Goal: Use online tool/utility: Utilize a website feature to perform a specific function

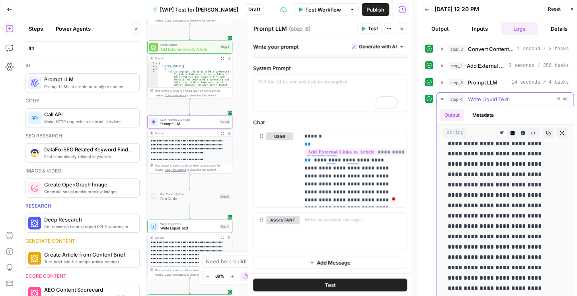
scroll to position [191, 0]
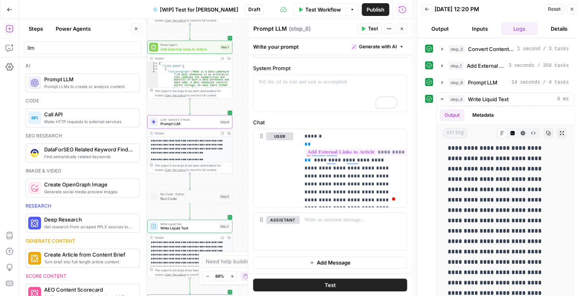
click at [404, 32] on button "Close" at bounding box center [402, 28] width 10 height 10
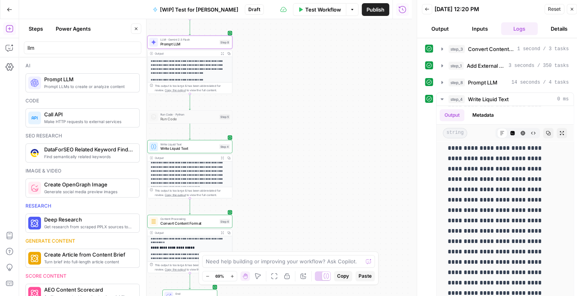
scroll to position [111, 0]
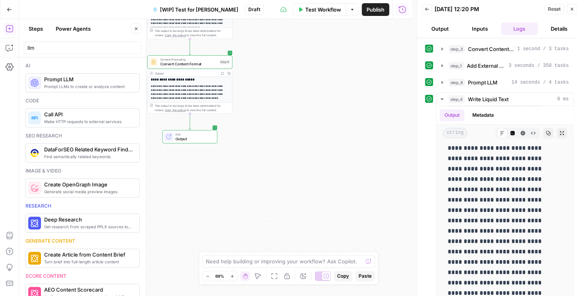
click at [185, 64] on span "Convert Content Format" at bounding box center [188, 64] width 57 height 6
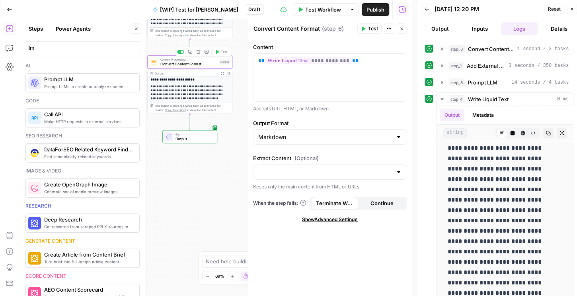
click at [195, 64] on span "Convert Content Format" at bounding box center [188, 64] width 57 height 6
drag, startPoint x: 402, startPoint y: 28, endPoint x: 410, endPoint y: 35, distance: 10.1
click at [402, 27] on icon "button" at bounding box center [402, 28] width 5 height 5
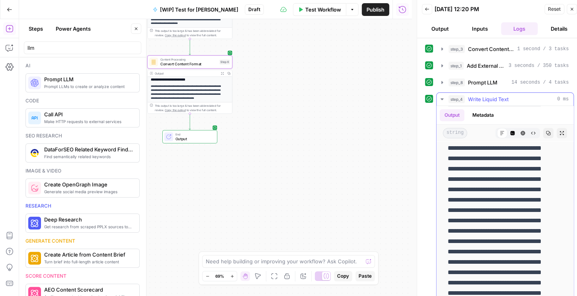
click at [443, 99] on icon "button" at bounding box center [442, 99] width 6 height 6
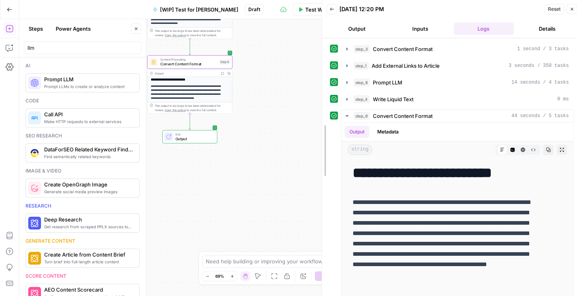
drag, startPoint x: 340, startPoint y: 116, endPoint x: 309, endPoint y: 117, distance: 31.1
click at [318, 117] on div at bounding box center [322, 150] width 8 height 301
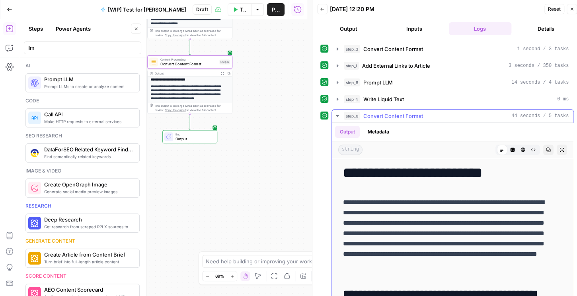
click at [336, 116] on icon "button" at bounding box center [337, 116] width 6 height 6
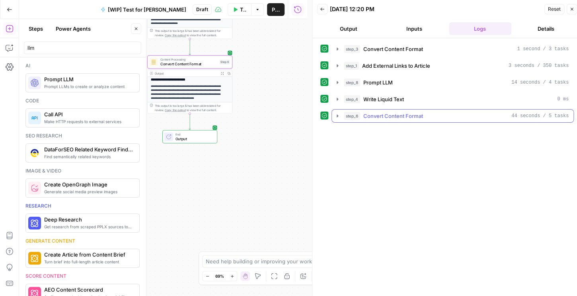
click at [335, 117] on icon "button" at bounding box center [337, 116] width 6 height 6
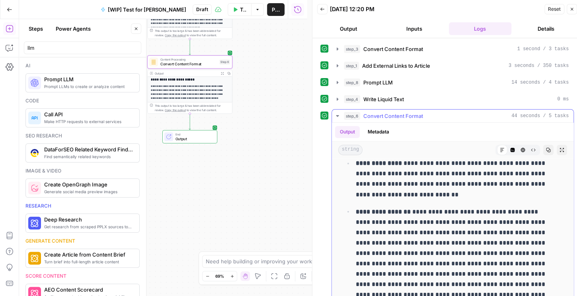
scroll to position [2102, 0]
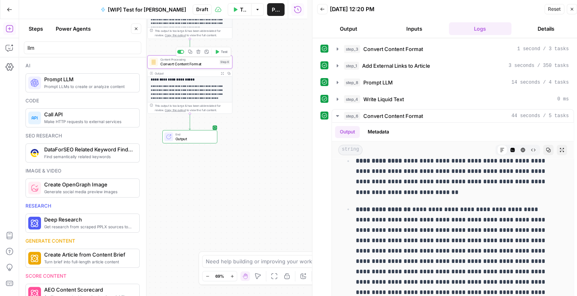
click at [170, 64] on span "Convert Content Format" at bounding box center [188, 64] width 57 height 6
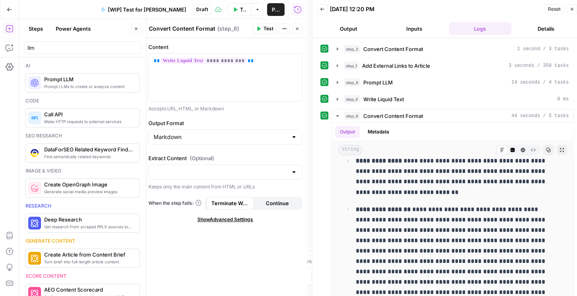
click at [295, 27] on icon "button" at bounding box center [297, 28] width 5 height 5
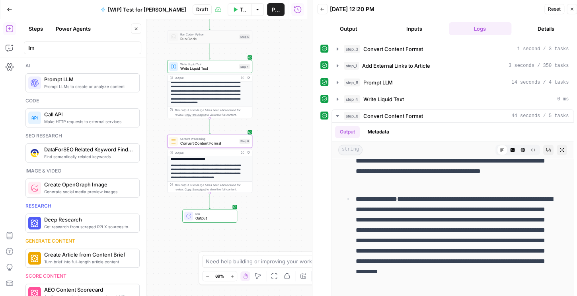
drag, startPoint x: 289, startPoint y: 101, endPoint x: 300, endPoint y: 104, distance: 11.0
click at [299, 101] on div "**********" at bounding box center [163, 157] width 288 height 277
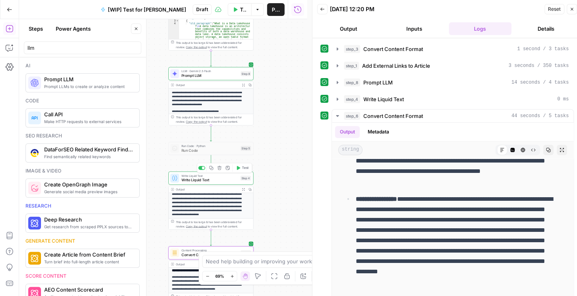
click at [213, 176] on span "Write Liquid Text" at bounding box center [210, 175] width 57 height 4
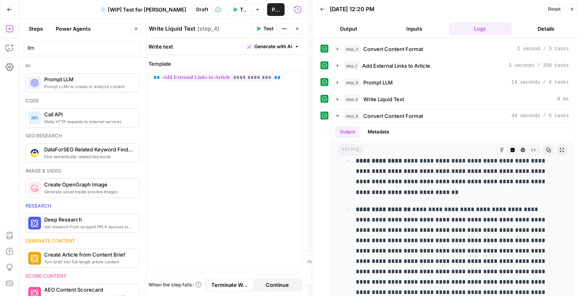
click at [134, 27] on button "Close" at bounding box center [136, 28] width 10 height 10
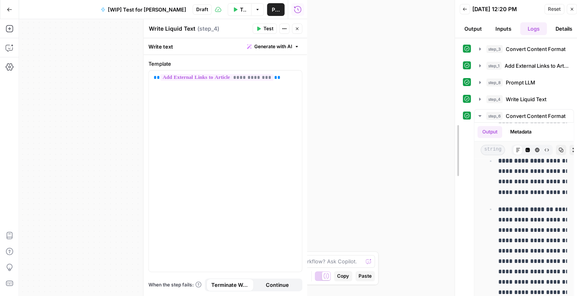
scroll to position [9033, 0]
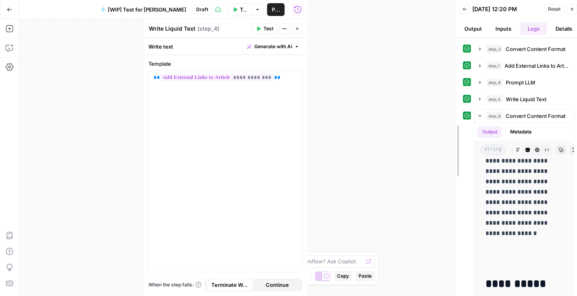
drag, startPoint x: 312, startPoint y: 56, endPoint x: 473, endPoint y: 56, distance: 160.8
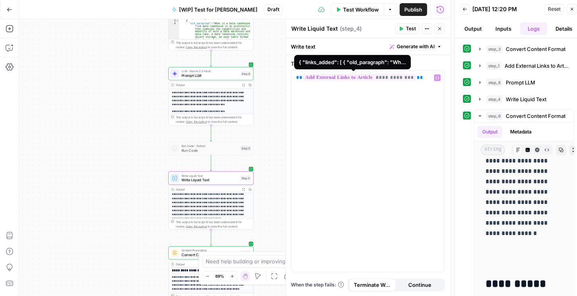
click at [403, 78] on span "**********" at bounding box center [359, 77] width 113 height 7
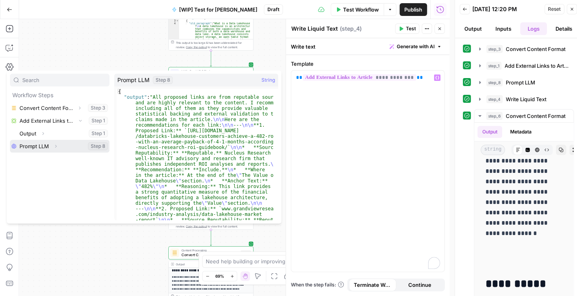
click at [55, 148] on button "Expand" at bounding box center [56, 146] width 10 height 10
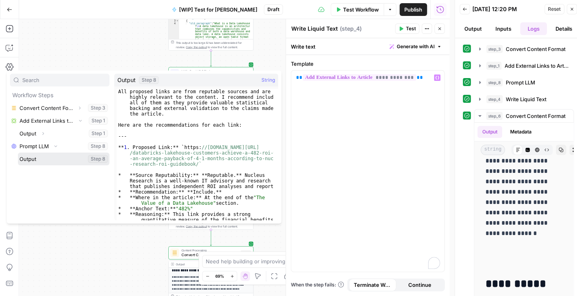
click at [42, 162] on button "Select variable Output" at bounding box center [64, 158] width 92 height 13
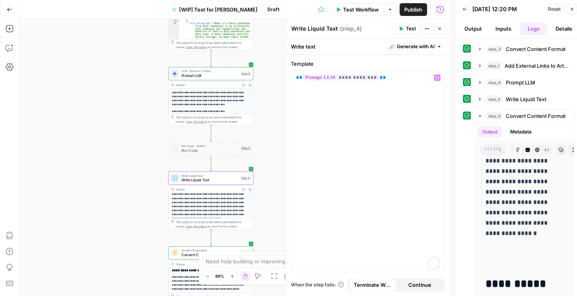
drag, startPoint x: 441, startPoint y: 28, endPoint x: 410, endPoint y: 35, distance: 31.1
click at [441, 29] on icon "button" at bounding box center [439, 28] width 5 height 5
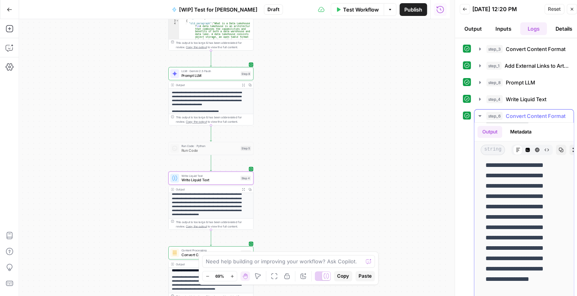
click at [481, 113] on icon "button" at bounding box center [480, 116] width 6 height 6
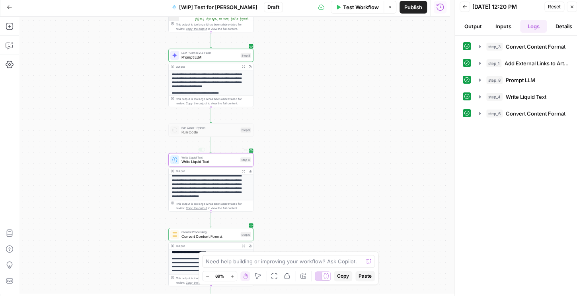
scroll to position [5, 0]
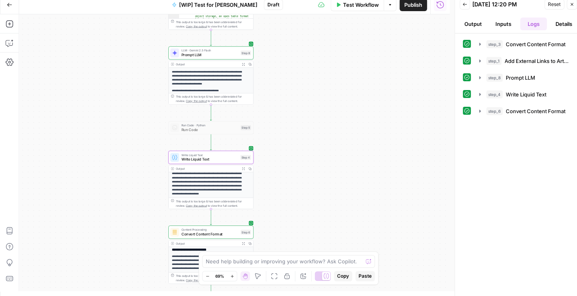
click at [187, 236] on span "Convert Content Format" at bounding box center [210, 234] width 57 height 6
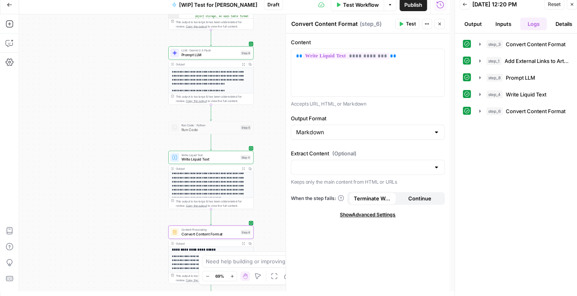
drag, startPoint x: 439, startPoint y: 26, endPoint x: 424, endPoint y: 25, distance: 15.1
click at [439, 25] on icon "button" at bounding box center [439, 23] width 5 height 5
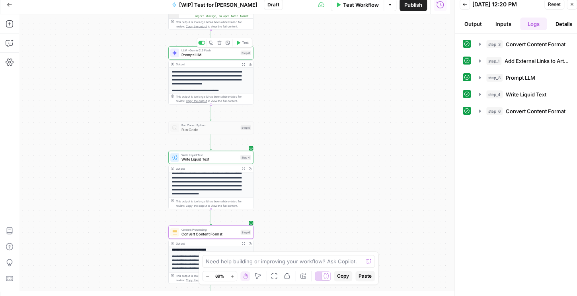
click at [244, 43] on span "Test" at bounding box center [245, 42] width 7 height 5
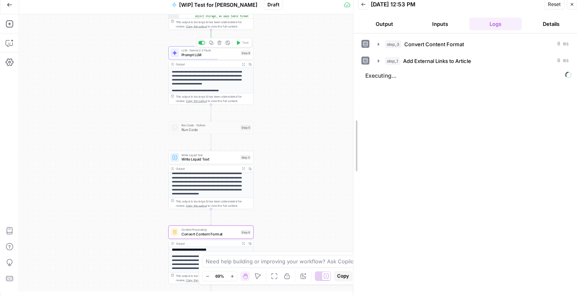
drag, startPoint x: 455, startPoint y: 76, endPoint x: 322, endPoint y: 82, distance: 133.5
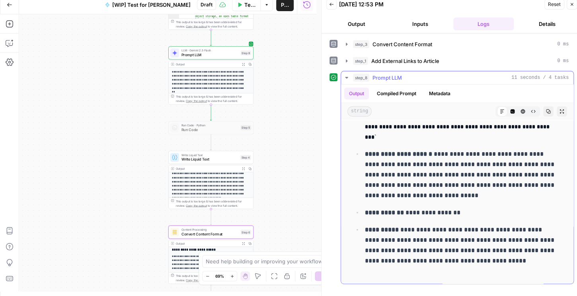
scroll to position [976, 0]
